Goal: Information Seeking & Learning: Learn about a topic

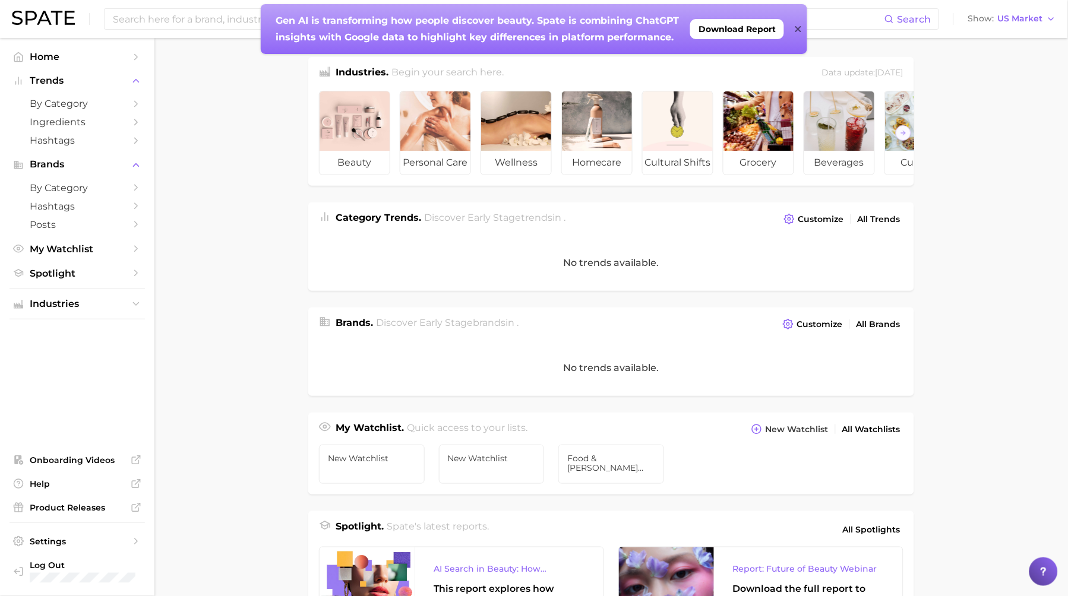
click at [799, 30] on icon at bounding box center [798, 29] width 6 height 6
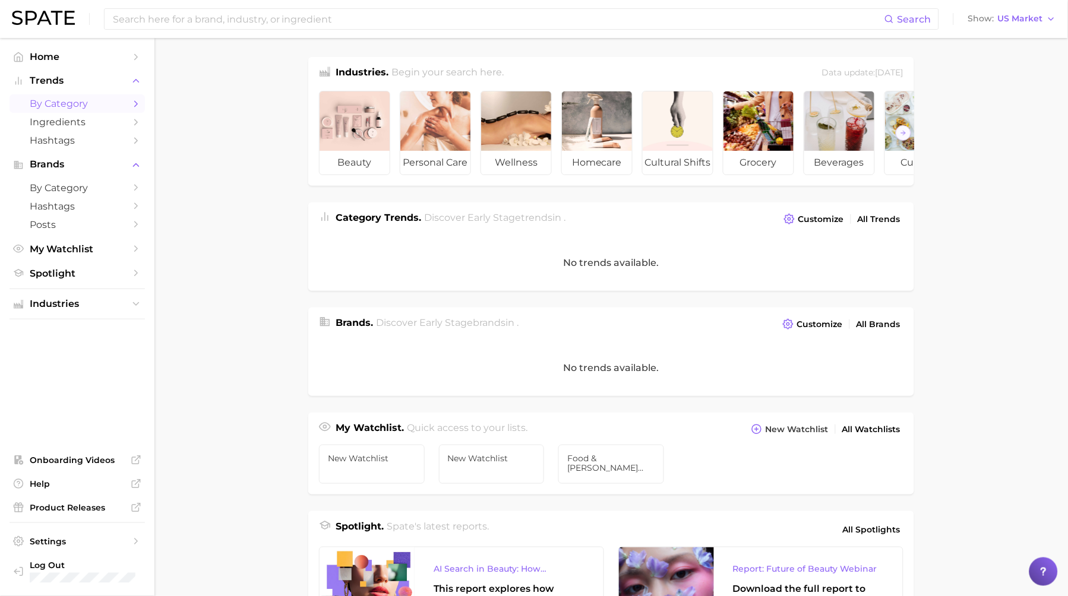
click at [85, 107] on span "by Category" at bounding box center [77, 103] width 95 height 11
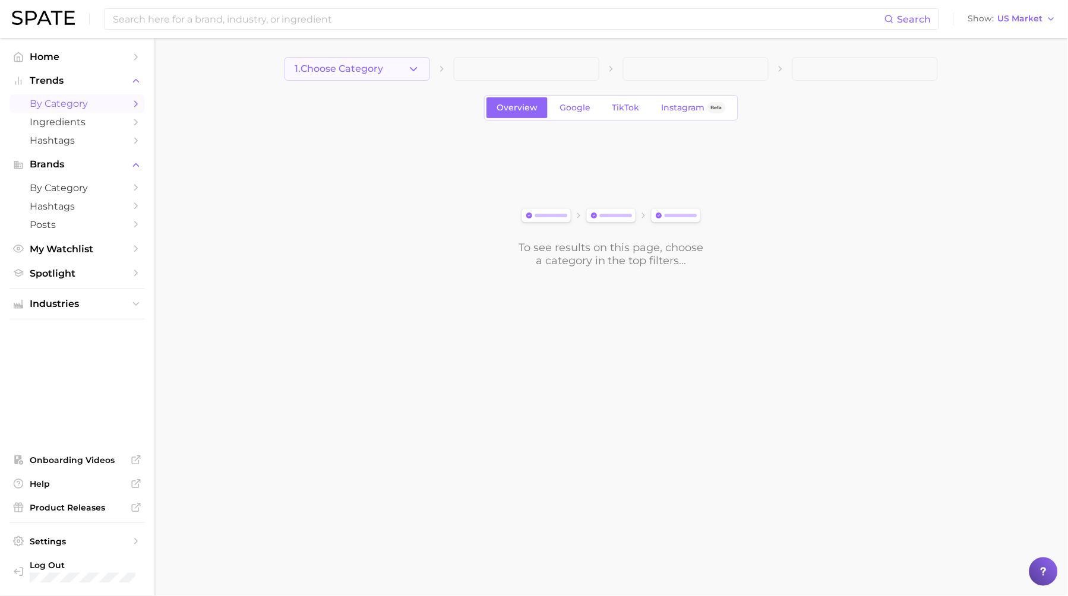
click at [409, 66] on icon "button" at bounding box center [413, 69] width 12 height 12
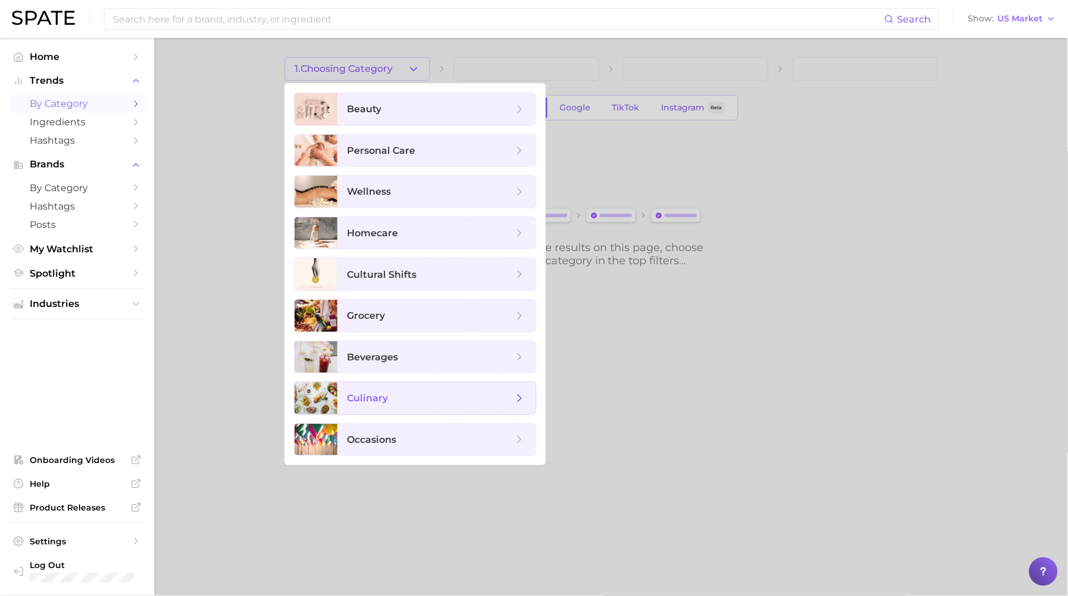
click at [397, 397] on span "culinary" at bounding box center [430, 398] width 166 height 13
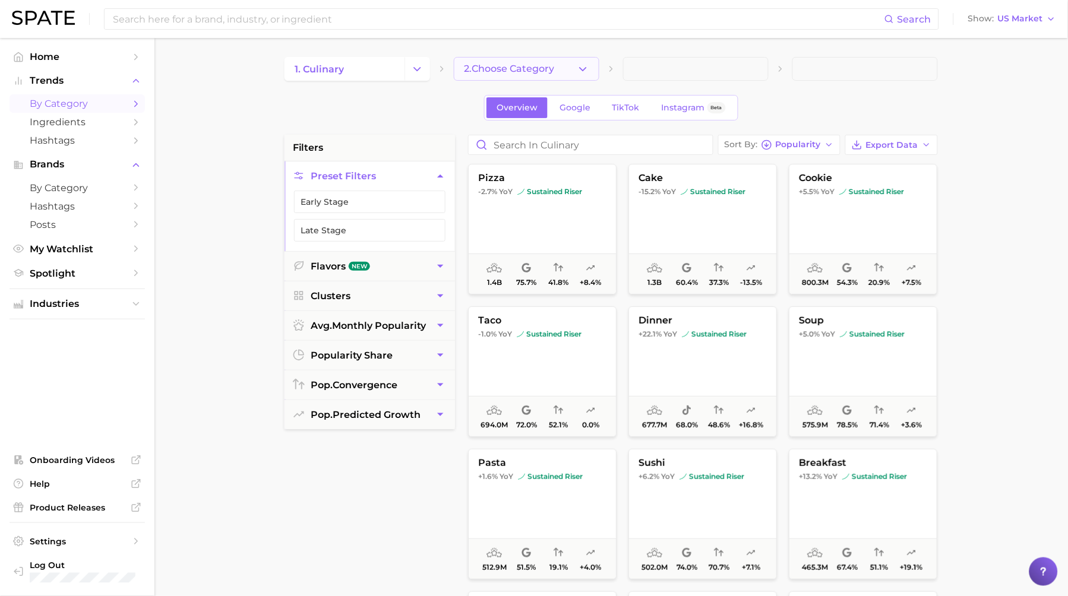
click at [554, 67] on span "2. Choose Category" at bounding box center [509, 69] width 90 height 11
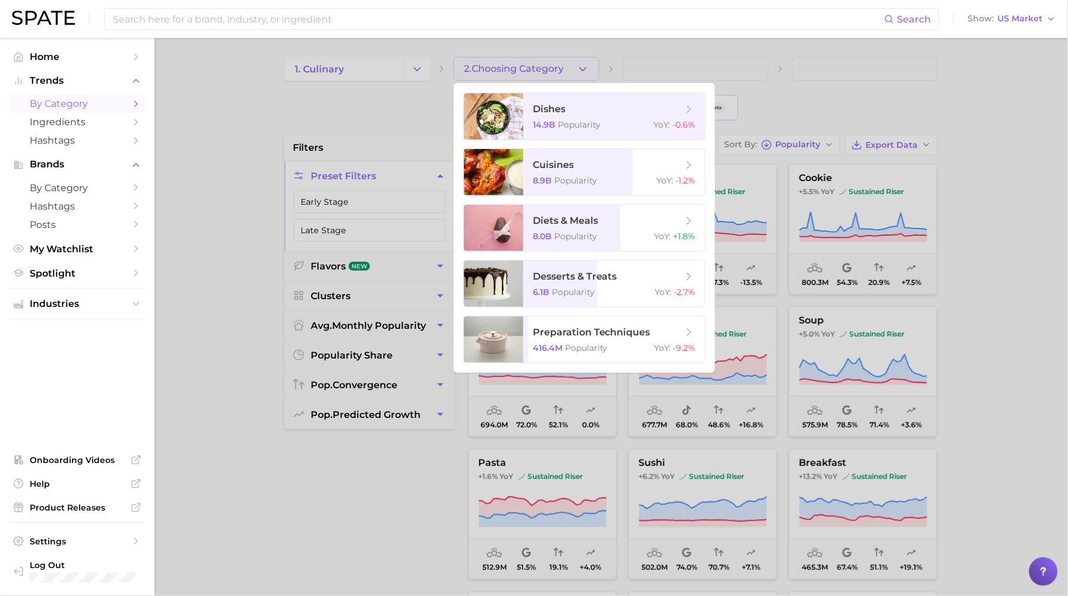
click at [659, 45] on div at bounding box center [534, 298] width 1068 height 596
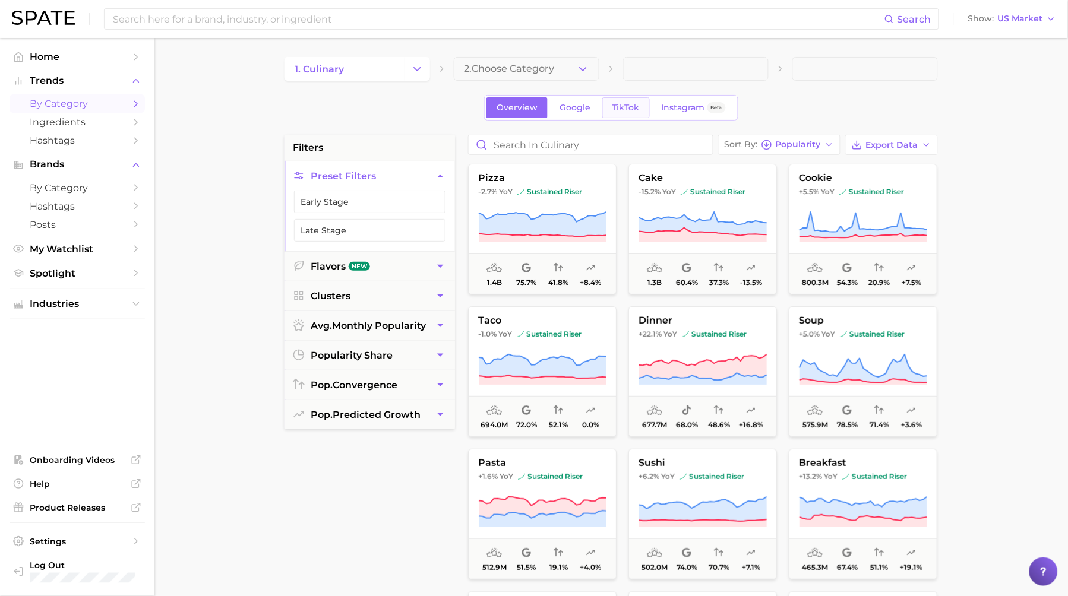
click at [619, 102] on link "TikTok" at bounding box center [626, 107] width 48 height 21
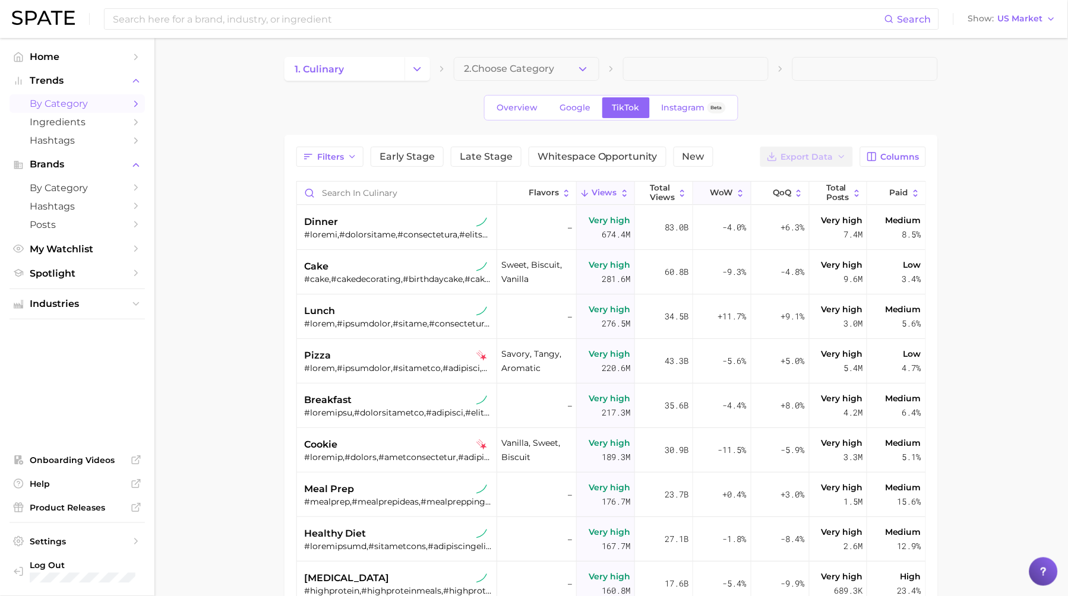
click at [726, 197] on span "WoW" at bounding box center [721, 193] width 23 height 10
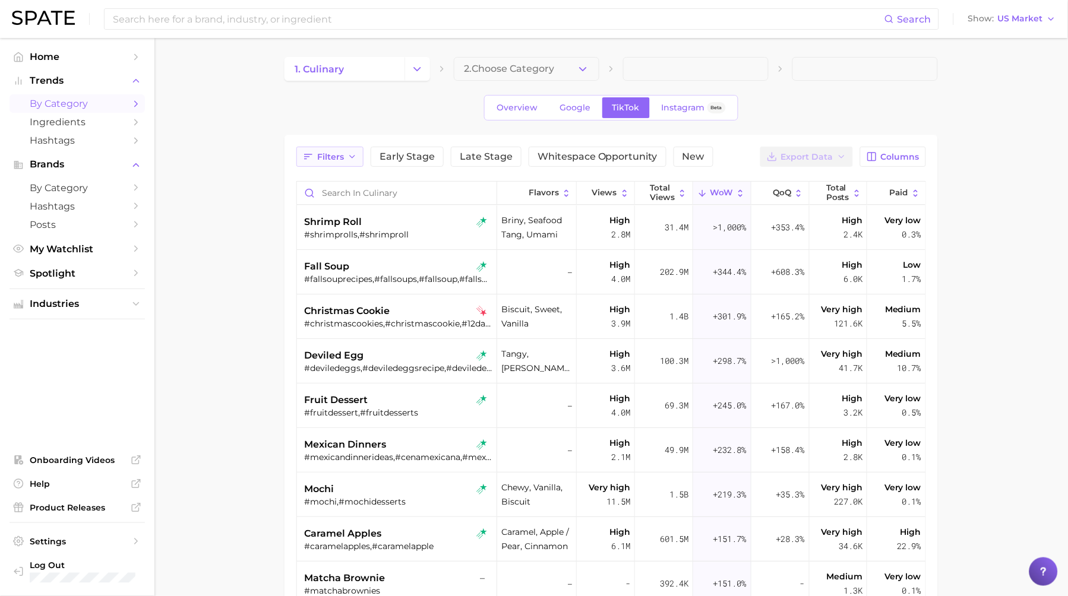
click at [344, 156] on button "Filters" at bounding box center [329, 157] width 67 height 20
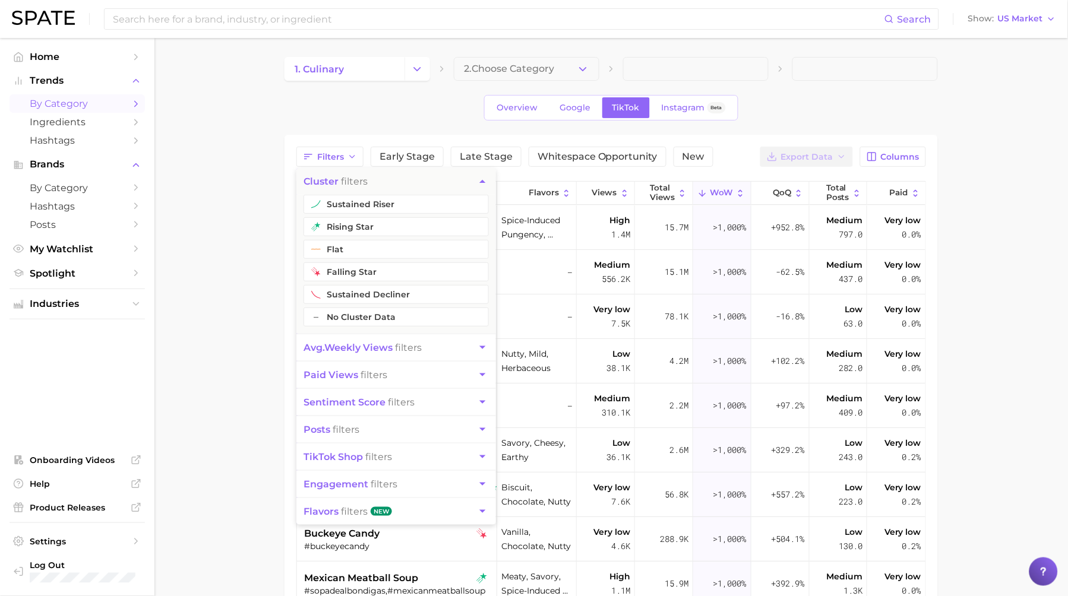
click at [252, 240] on main "1. culinary 2. Choose Category Overview Google TikTok Instagram Beta Filters cl…" at bounding box center [610, 443] width 913 height 811
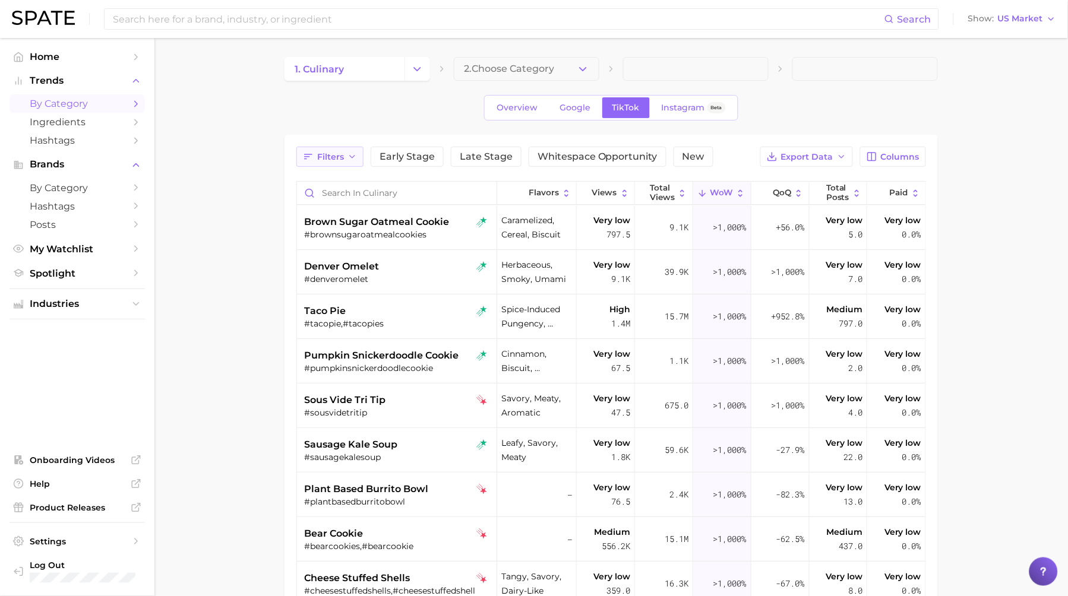
click at [343, 160] on span "Filters" at bounding box center [330, 157] width 27 height 10
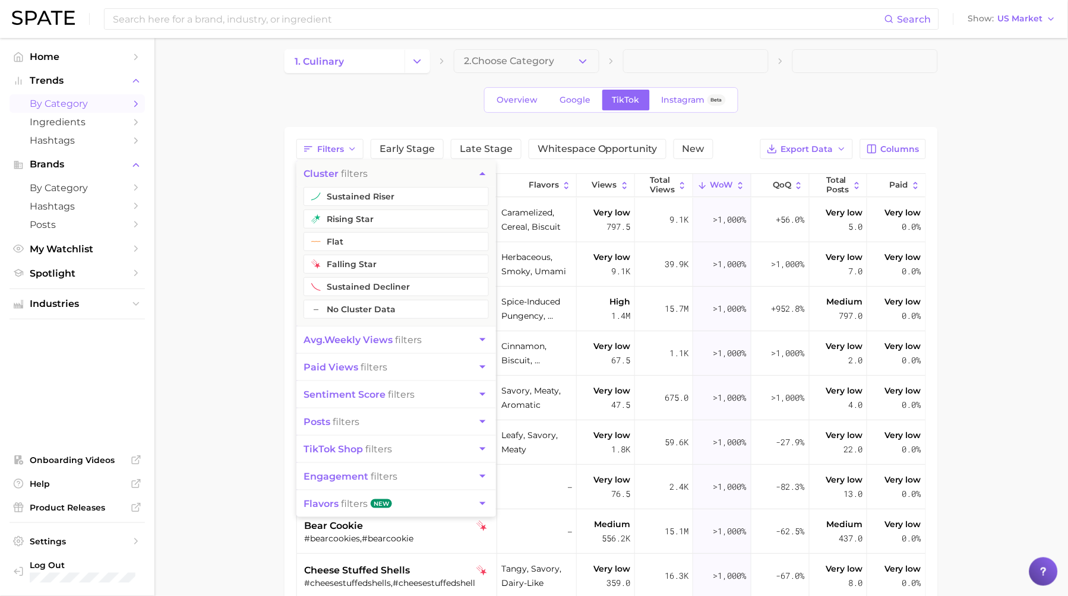
scroll to position [10, 0]
click at [370, 416] on button "posts filters" at bounding box center [396, 420] width 200 height 27
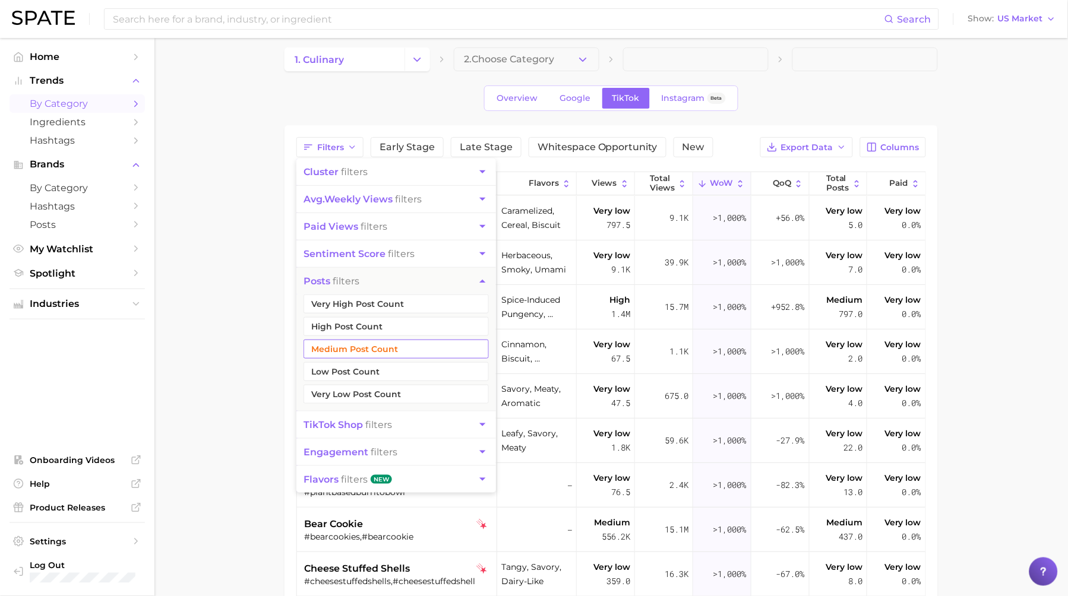
click at [365, 351] on button "Medium Post Count" at bounding box center [396, 349] width 185 height 19
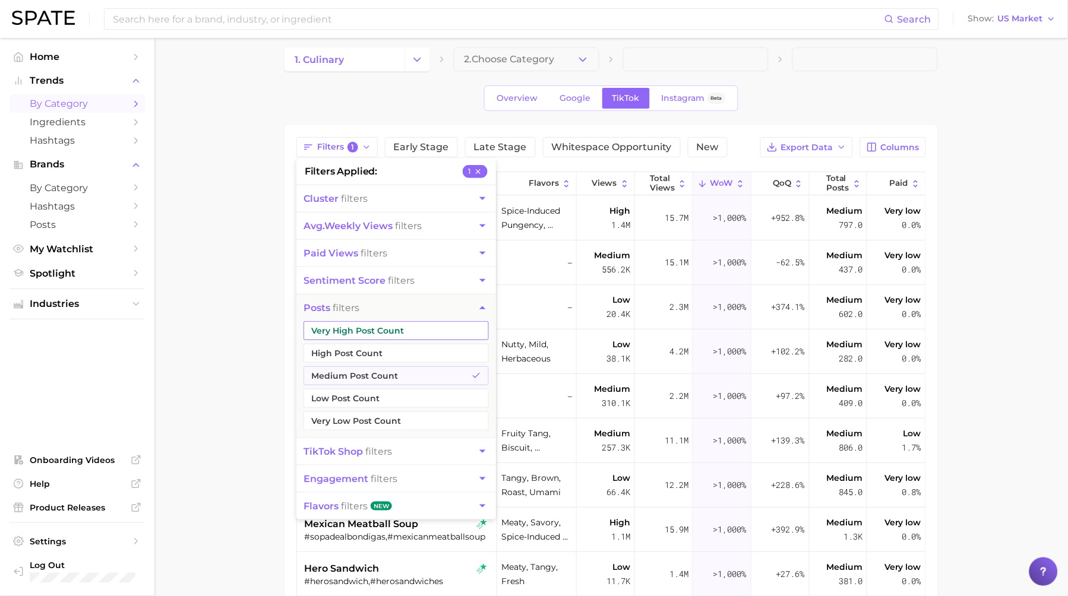
click at [365, 328] on button "Very High Post Count" at bounding box center [396, 330] width 185 height 19
click at [366, 353] on button "High Post Count" at bounding box center [396, 353] width 185 height 19
click at [233, 326] on main "1. culinary 2. Choose Category Overview Google TikTok Instagram Beta Filters 3 …" at bounding box center [610, 434] width 913 height 811
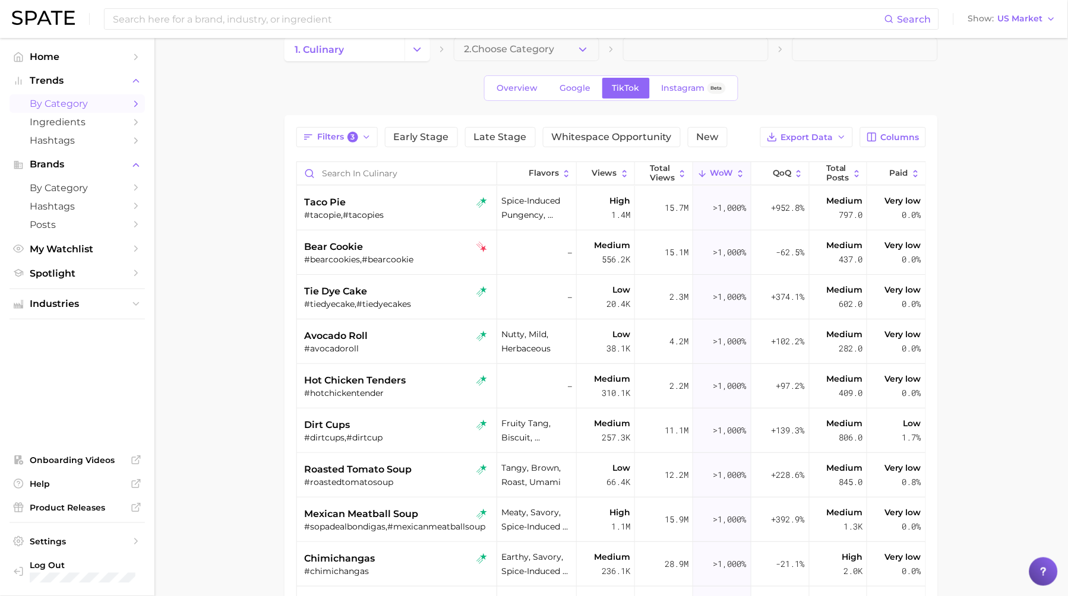
scroll to position [18, 0]
click at [415, 214] on div "#tacopie,#tacopies" at bounding box center [398, 216] width 188 height 11
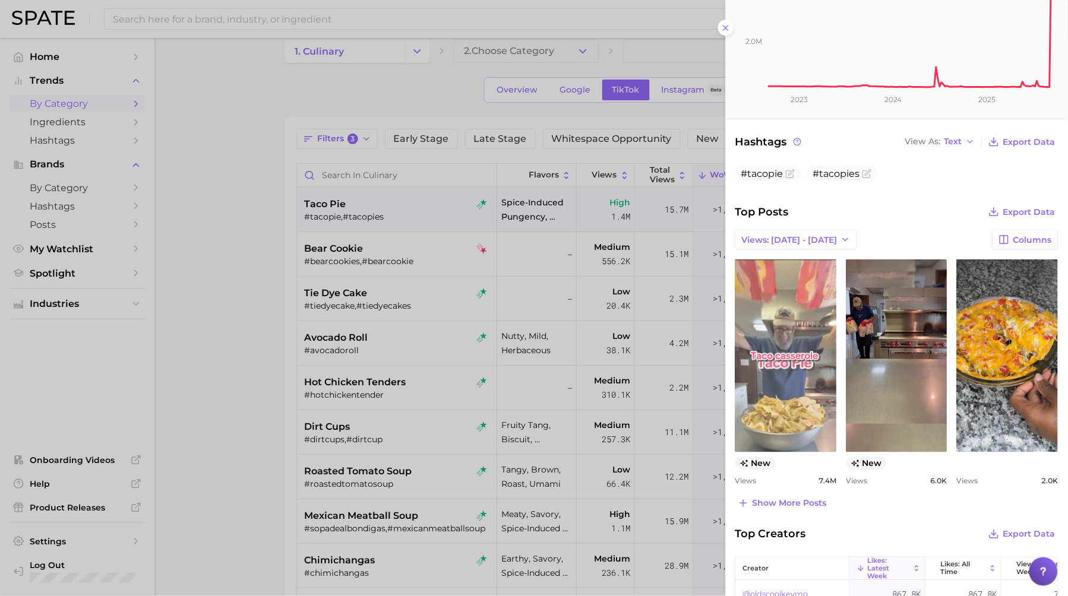
scroll to position [292, 0]
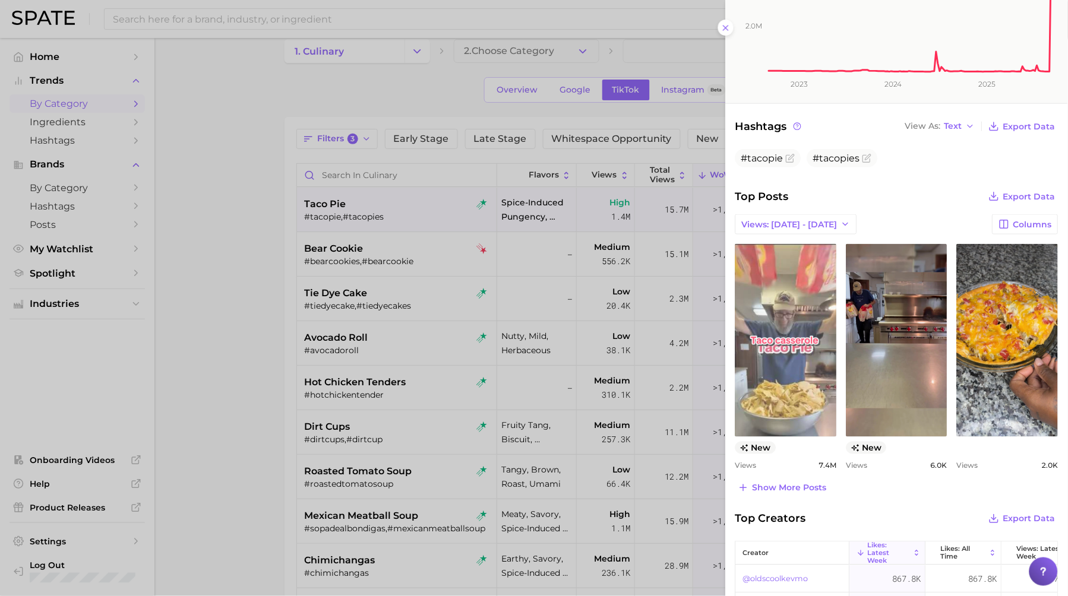
click at [809, 390] on link "view post on TikTok" at bounding box center [786, 340] width 102 height 193
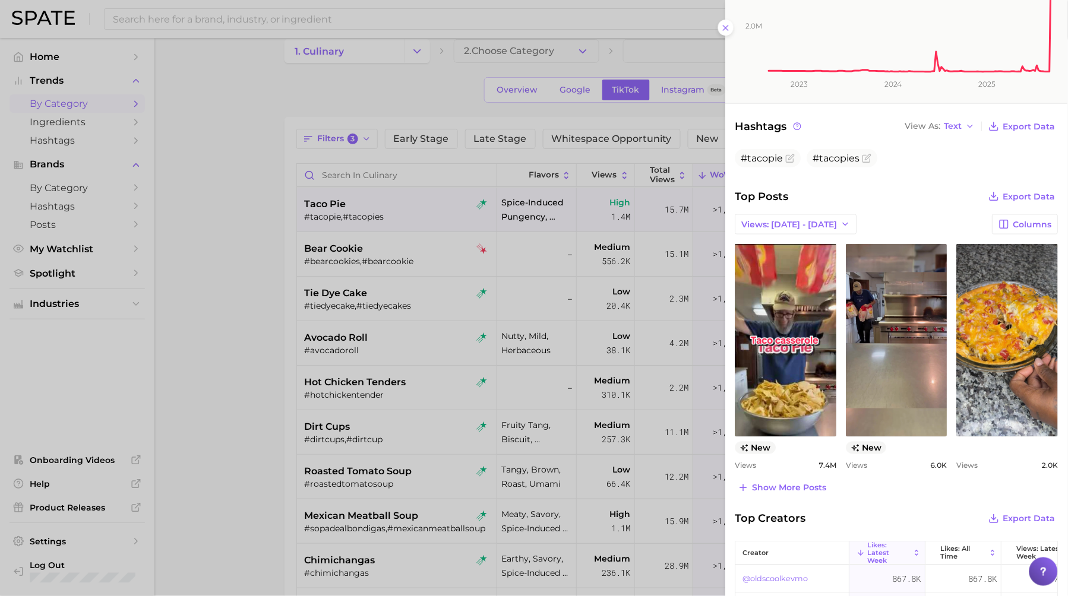
click at [598, 283] on div at bounding box center [534, 298] width 1068 height 596
